Goal: Task Accomplishment & Management: Manage account settings

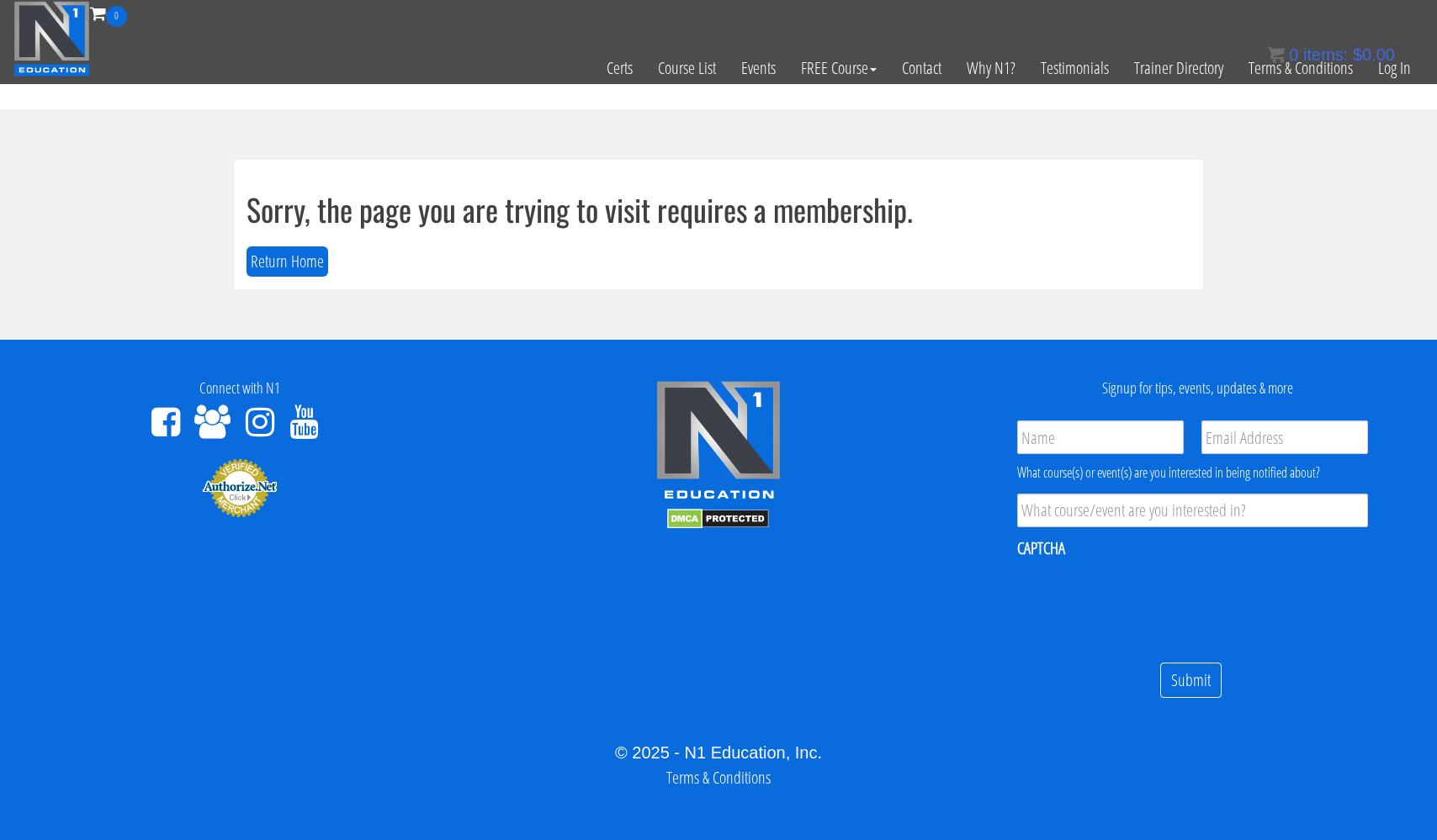
click at [1390, 65] on div "0 items: $ 0.00" at bounding box center [1331, 54] width 127 height 25
click at [1391, 72] on link "Log In" at bounding box center [1394, 68] width 58 height 82
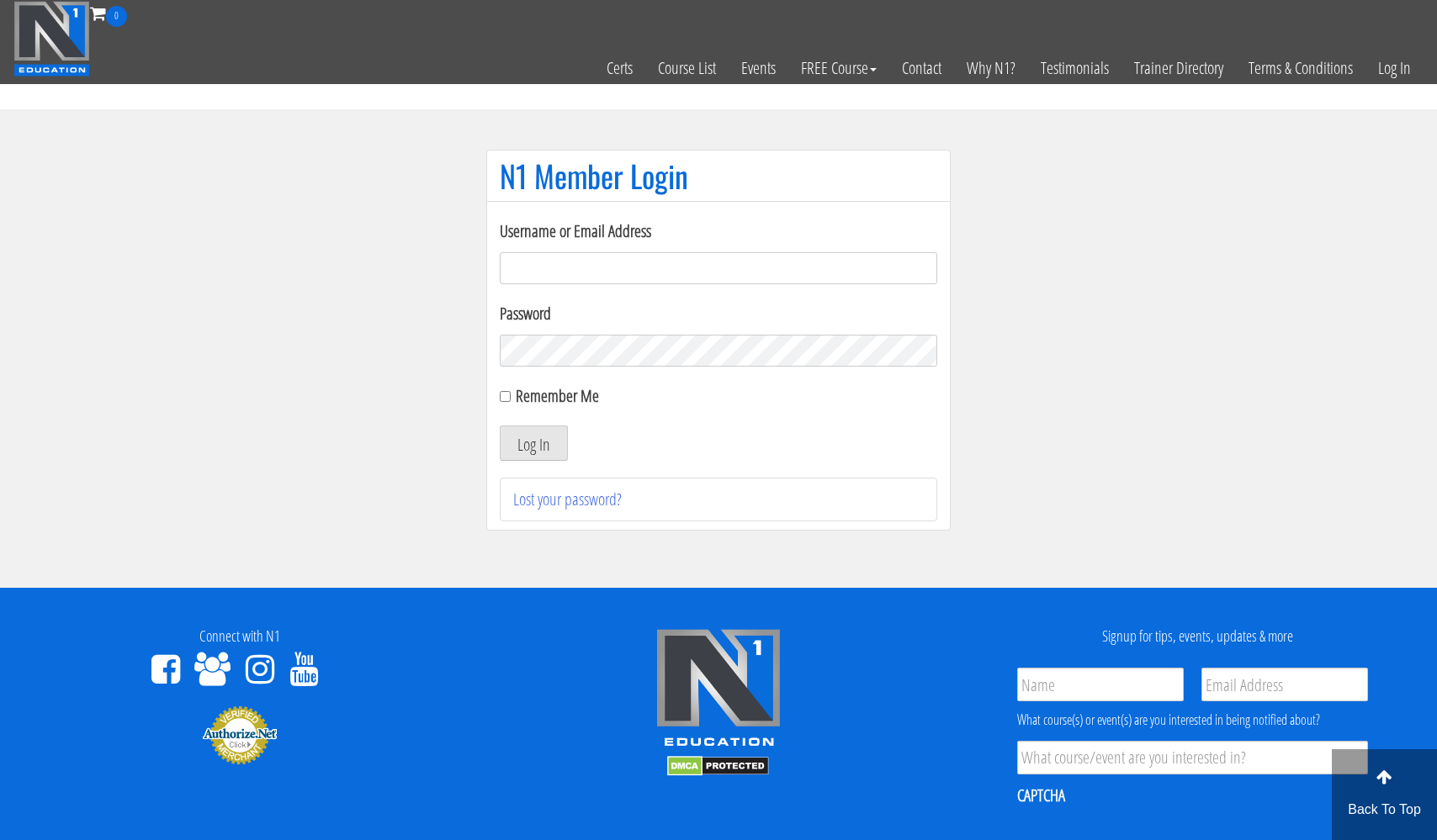
type input "usmcfit93@gmail.com"
click at [534, 443] on button "Log In" at bounding box center [534, 443] width 68 height 35
click at [507, 399] on input "Remember Me" at bounding box center [505, 396] width 11 height 11
checkbox input "true"
click at [530, 443] on button "Log In" at bounding box center [534, 443] width 68 height 35
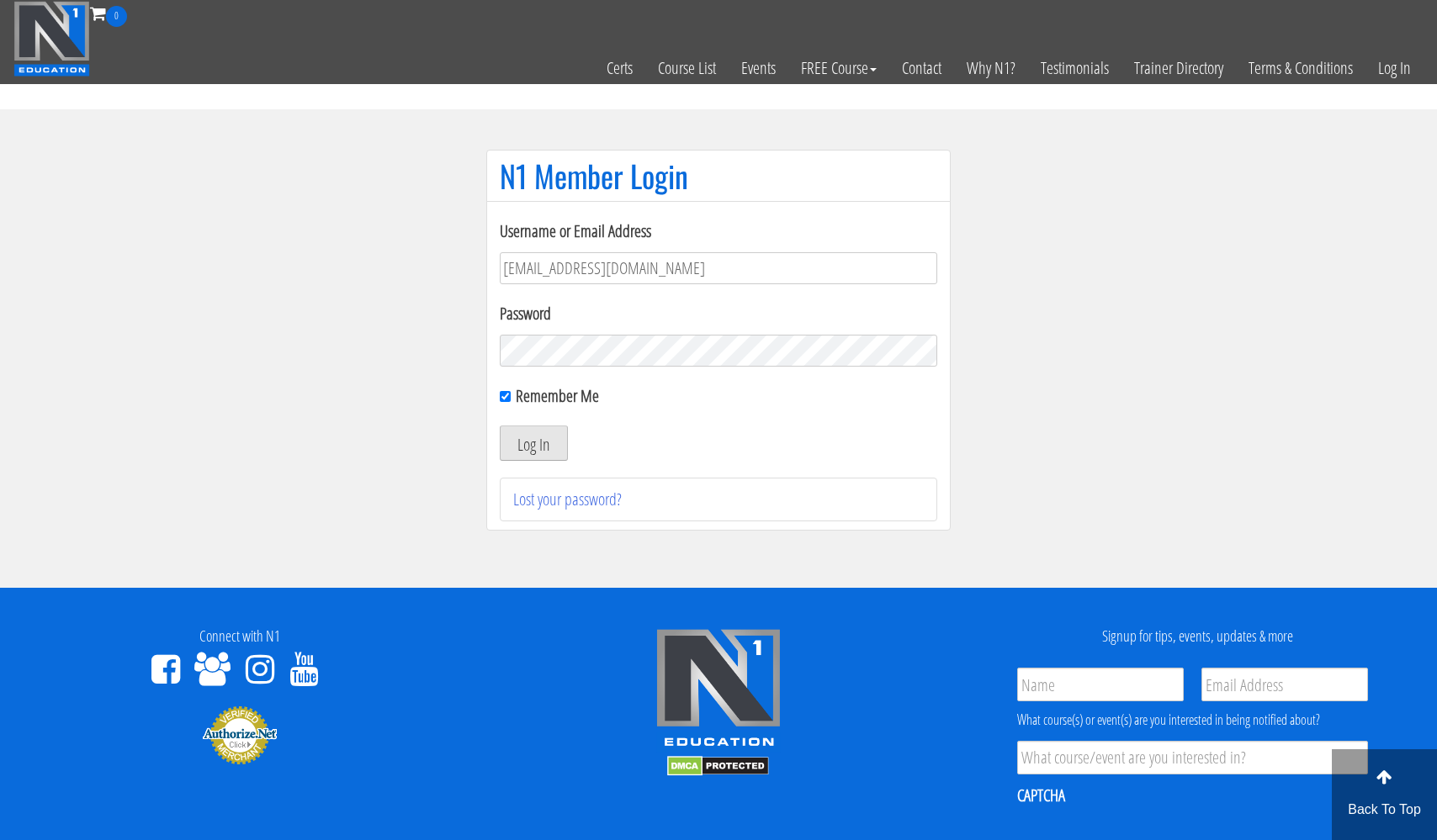
click at [530, 443] on button "Log In" at bounding box center [534, 443] width 68 height 35
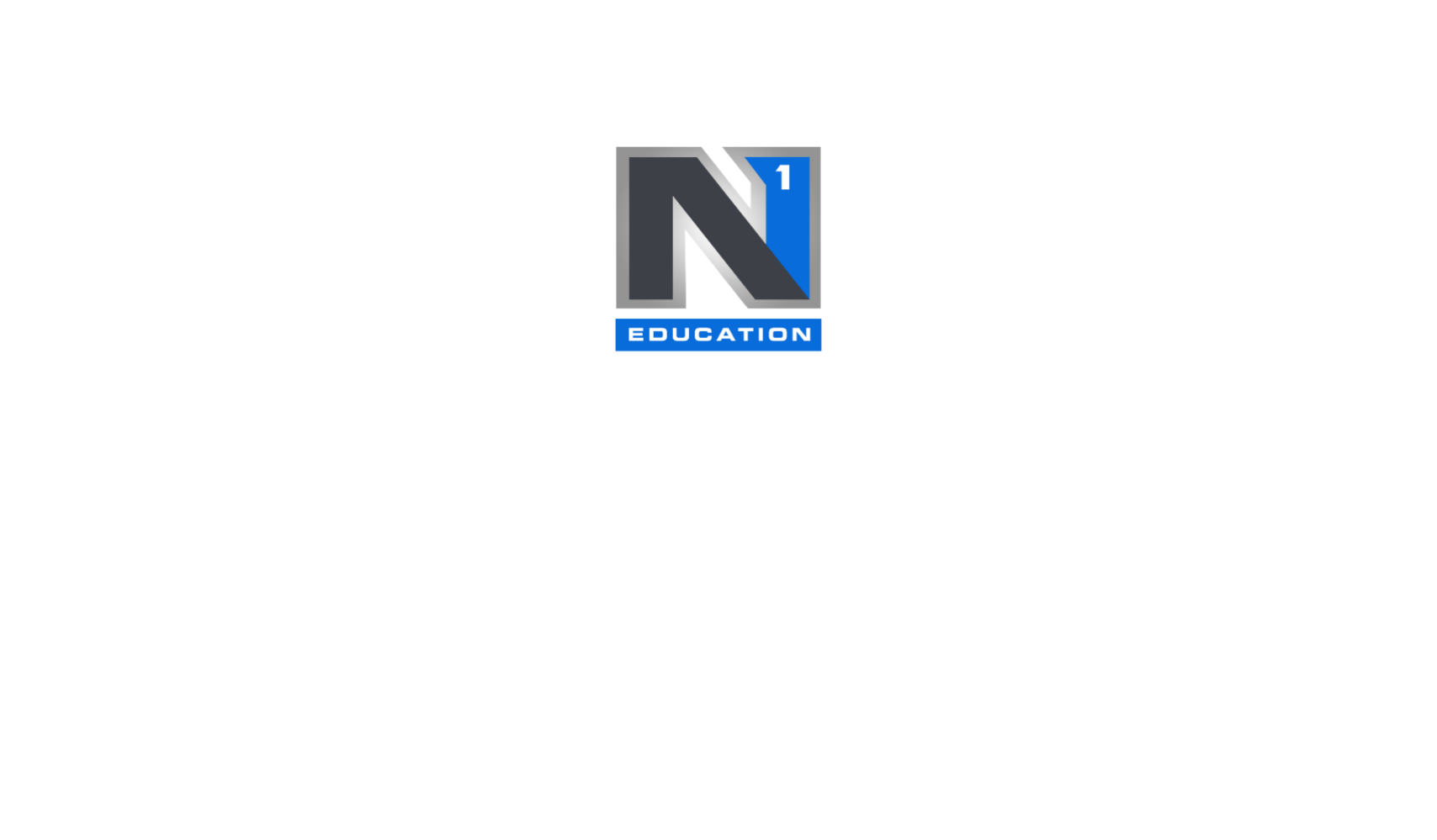
scroll to position [178, 0]
